Goal: Information Seeking & Learning: Learn about a topic

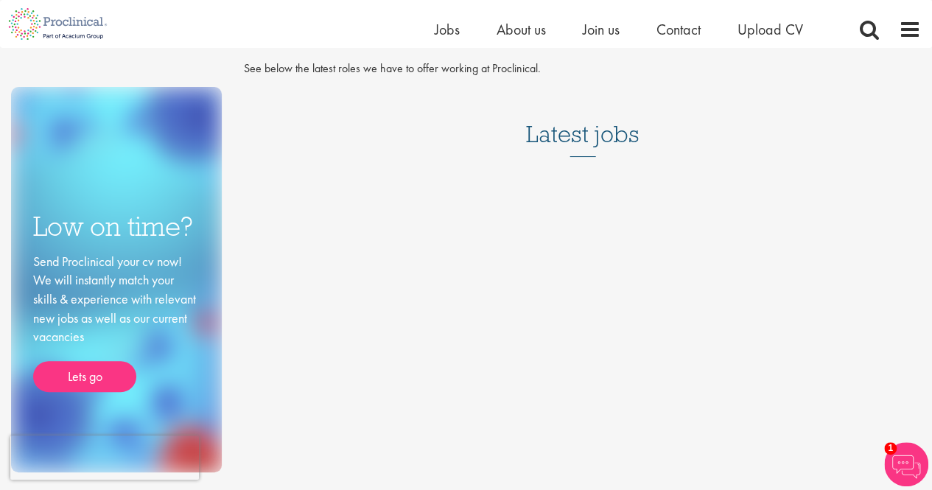
scroll to position [74, 0]
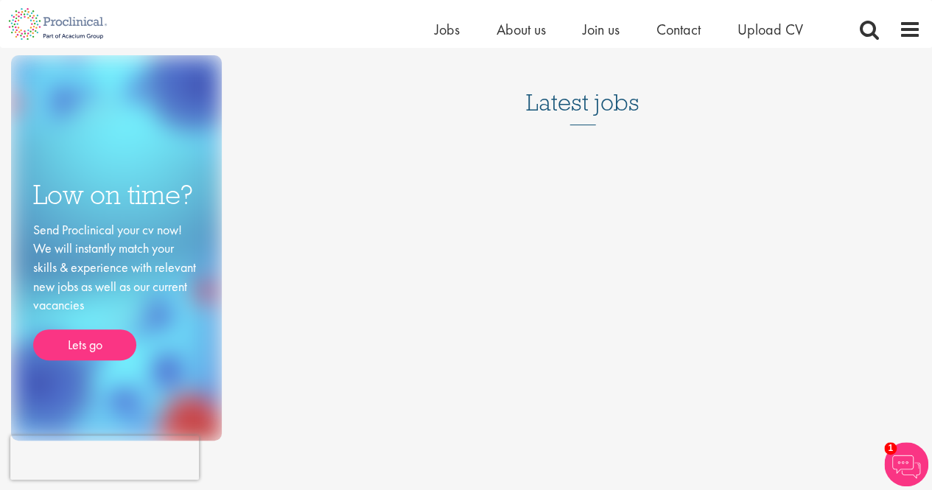
click at [583, 111] on h3 "Latest jobs" at bounding box center [582, 89] width 113 height 72
click at [570, 127] on div "Latest jobs" at bounding box center [582, 98] width 677 height 91
click at [587, 111] on h3 "Latest jobs" at bounding box center [582, 89] width 113 height 72
click at [446, 29] on span "Jobs" at bounding box center [446, 29] width 25 height 19
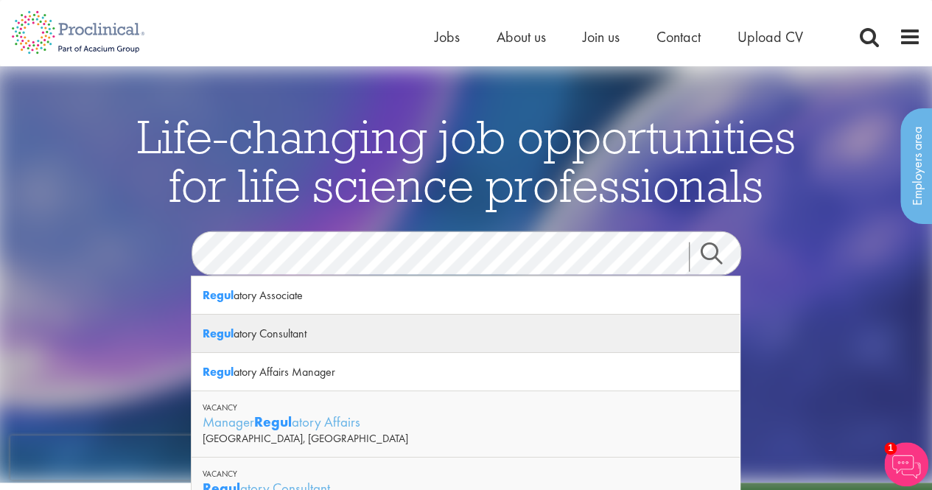
click at [280, 337] on div "Regul atory Consultant" at bounding box center [465, 333] width 548 height 38
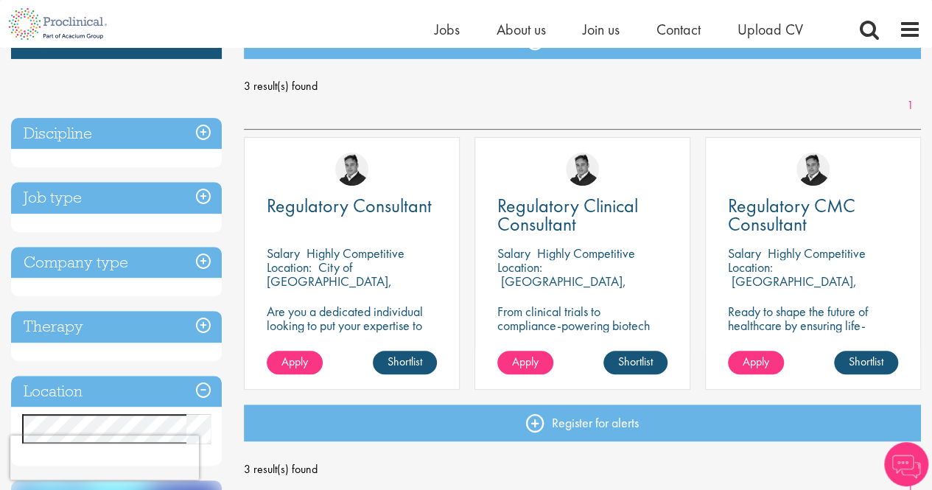
scroll to position [221, 0]
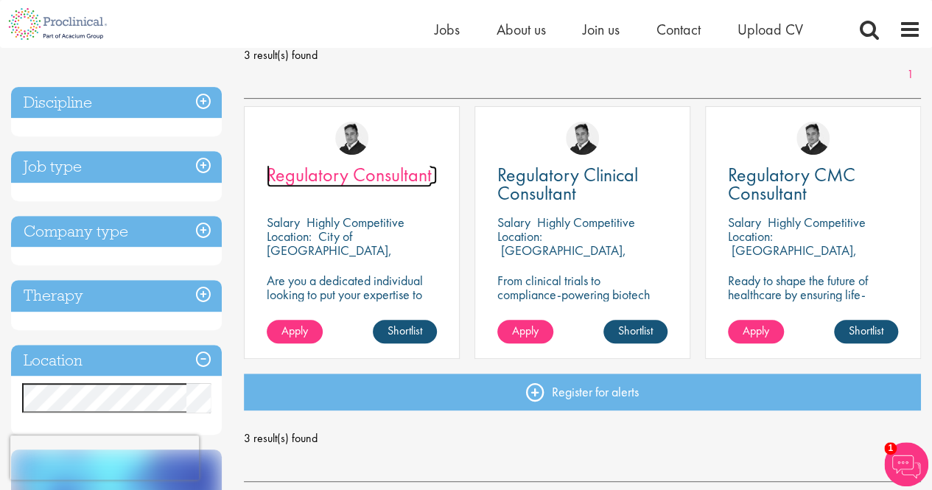
click at [333, 172] on span "Regulatory Consultant" at bounding box center [349, 174] width 165 height 25
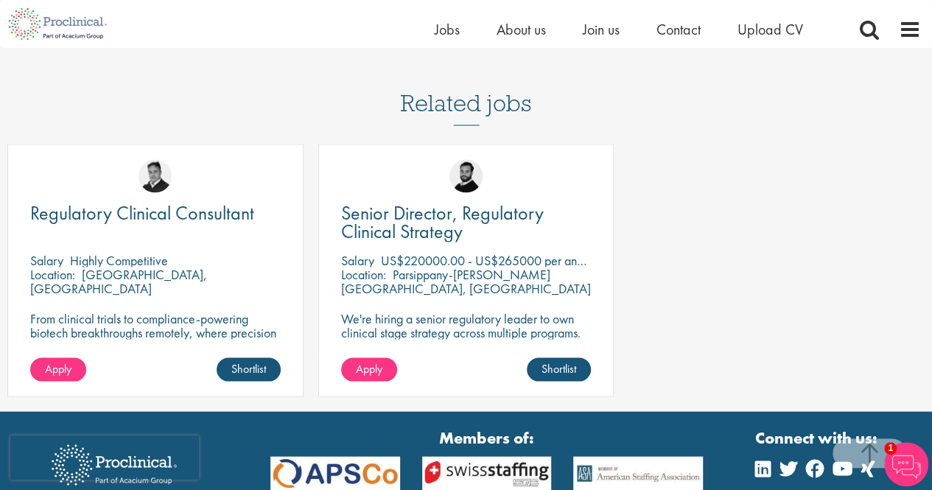
scroll to position [1326, 0]
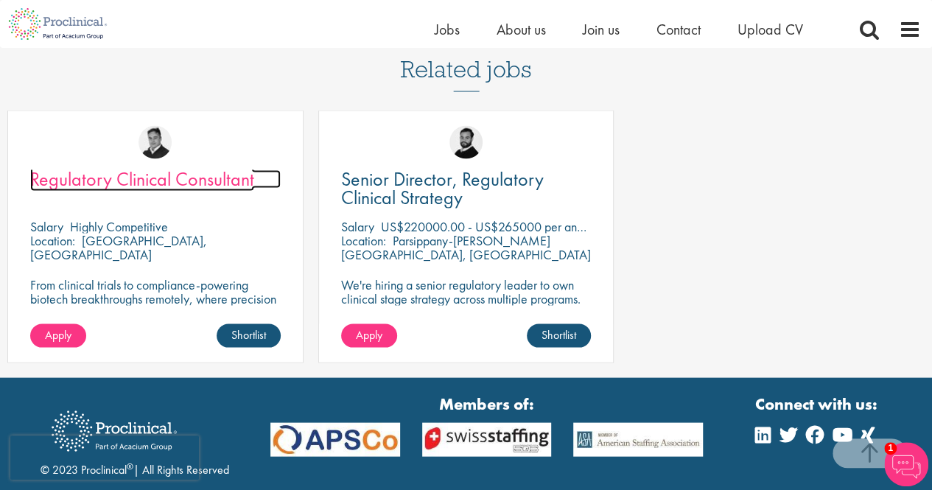
click at [217, 166] on span "Regulatory Clinical Consultant" at bounding box center [142, 178] width 224 height 25
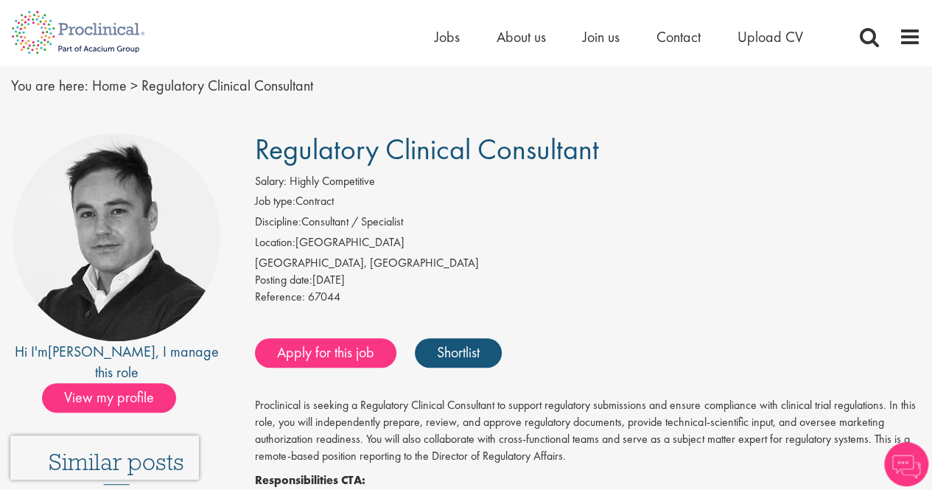
scroll to position [74, 0]
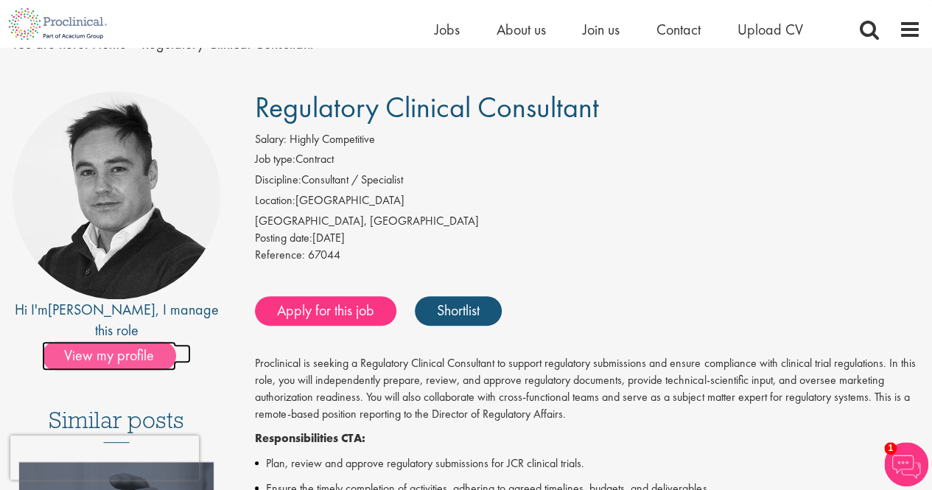
click at [105, 345] on span "View my profile" at bounding box center [109, 355] width 134 height 29
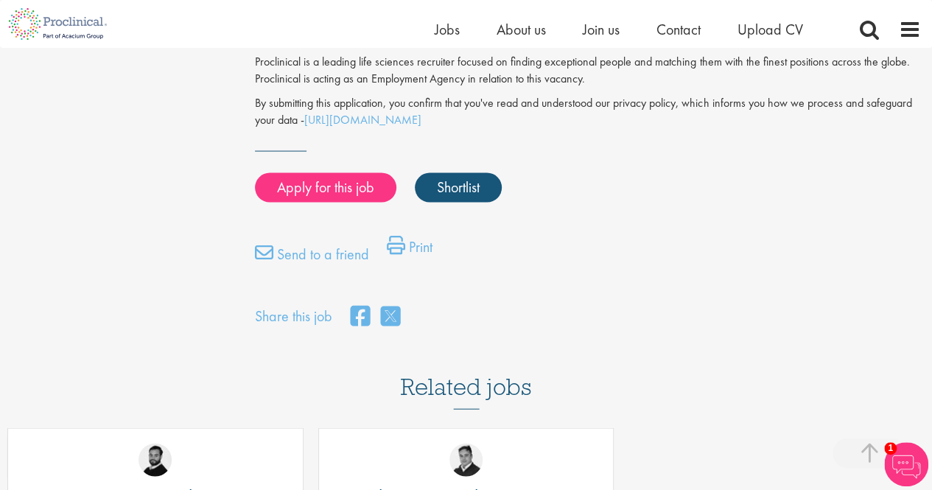
scroll to position [1549, 0]
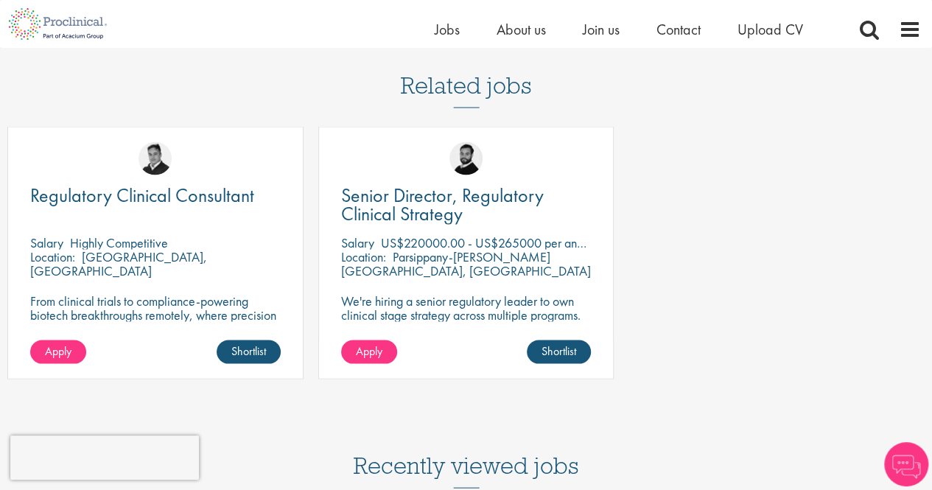
scroll to position [1326, 0]
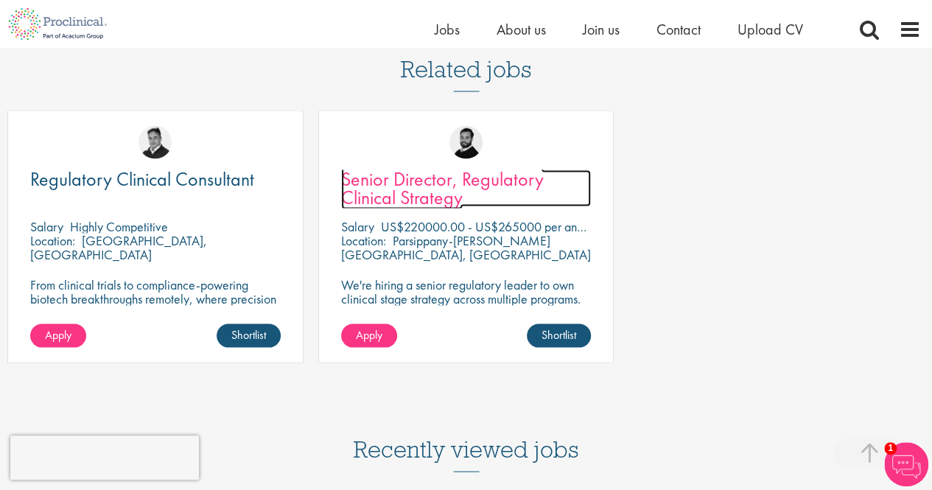
click at [439, 166] on span "Senior Director, Regulatory Clinical Strategy" at bounding box center [442, 187] width 203 height 43
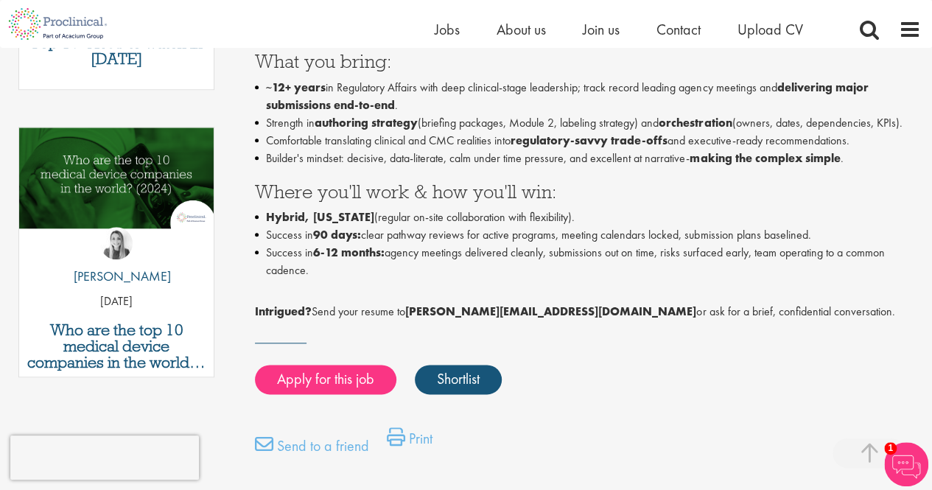
scroll to position [663, 0]
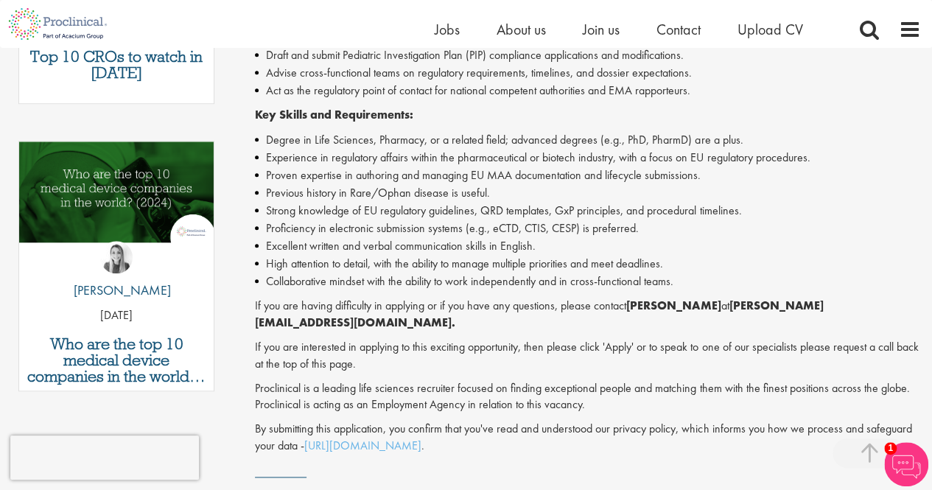
scroll to position [704, 0]
